Goal: Task Accomplishment & Management: Use online tool/utility

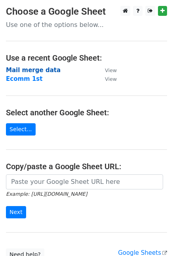
click at [41, 71] on strong "Mail merge data" at bounding box center [33, 70] width 55 height 7
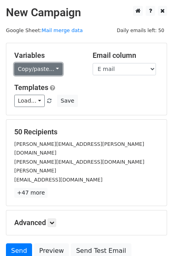
click at [50, 70] on link "Copy/paste..." at bounding box center [38, 69] width 48 height 12
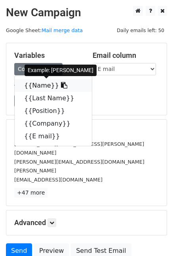
click at [38, 85] on link "{{Name}}" at bounding box center [53, 85] width 77 height 13
